Goal: Information Seeking & Learning: Learn about a topic

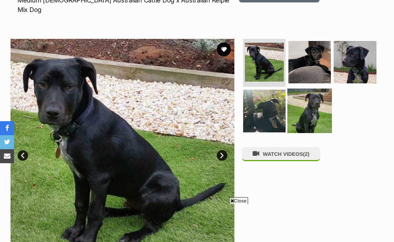
scroll to position [114, 0]
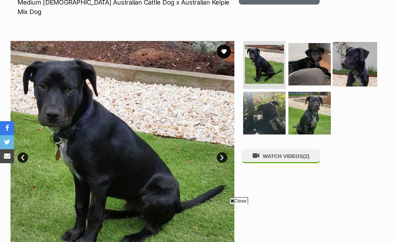
click at [355, 52] on img at bounding box center [355, 64] width 45 height 45
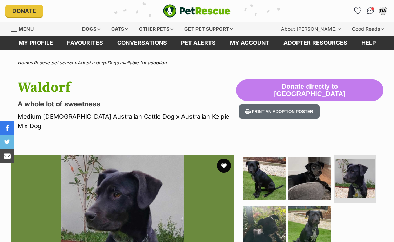
scroll to position [306, 0]
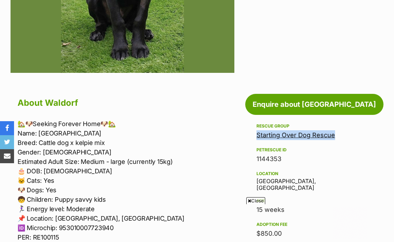
drag, startPoint x: 246, startPoint y: 126, endPoint x: 349, endPoint y: 125, distance: 103.5
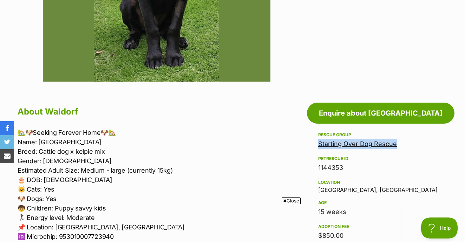
scroll to position [0, 0]
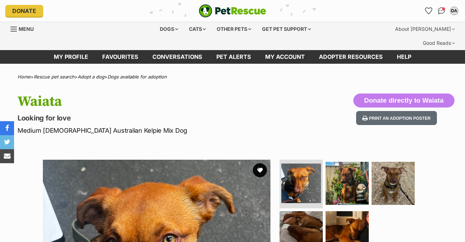
scroll to position [44, 0]
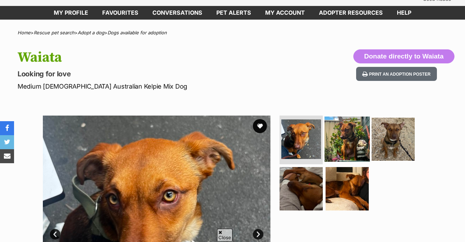
drag, startPoint x: 352, startPoint y: 33, endPoint x: 349, endPoint y: 40, distance: 8.0
click at [352, 116] on img at bounding box center [346, 138] width 45 height 45
click at [349, 116] on img at bounding box center [346, 138] width 45 height 45
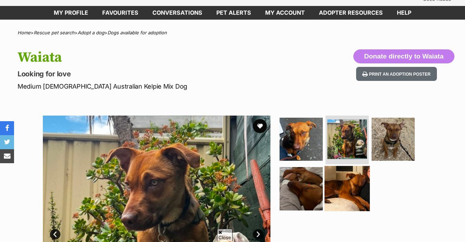
click at [348, 120] on img at bounding box center [347, 140] width 40 height 40
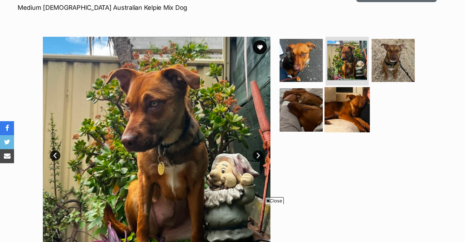
click at [346, 87] on img at bounding box center [346, 109] width 45 height 45
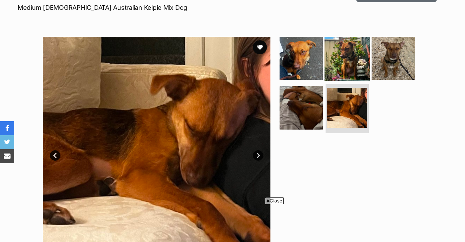
click at [354, 51] on img at bounding box center [346, 57] width 45 height 45
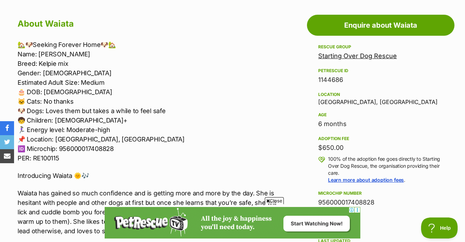
scroll to position [368, 0]
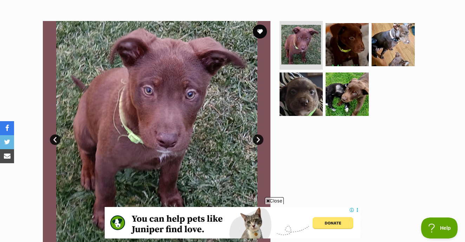
scroll to position [138, 0]
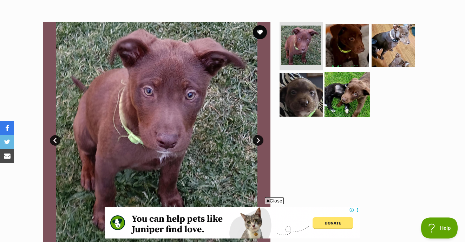
click at [352, 79] on img at bounding box center [346, 94] width 45 height 45
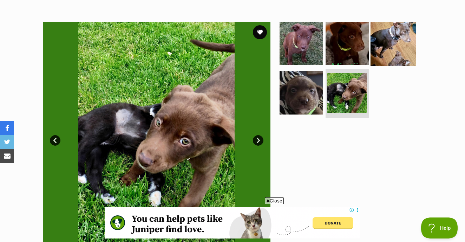
click at [390, 43] on img at bounding box center [392, 42] width 45 height 45
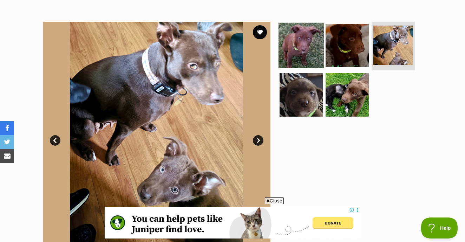
click at [298, 32] on img at bounding box center [300, 44] width 45 height 45
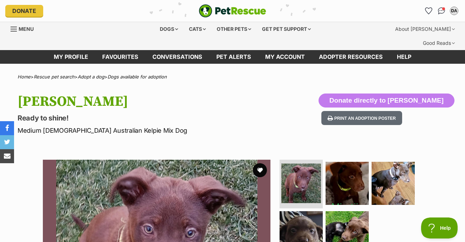
scroll to position [0, 0]
